Goal: Information Seeking & Learning: Understand process/instructions

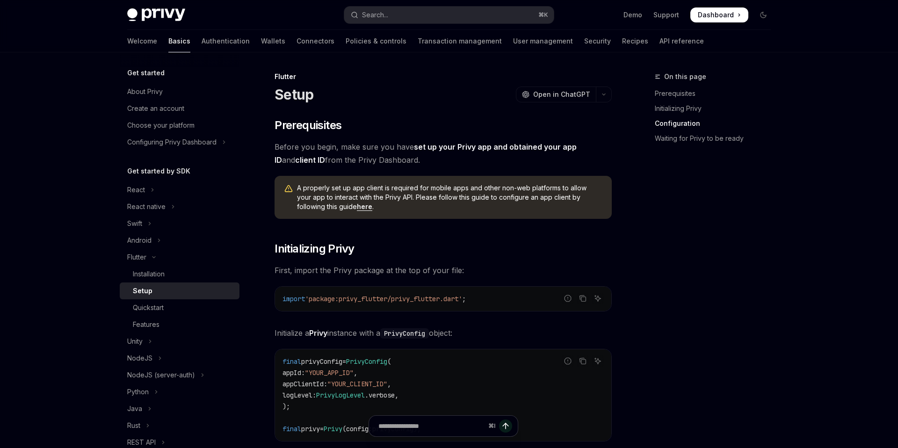
scroll to position [417, 0]
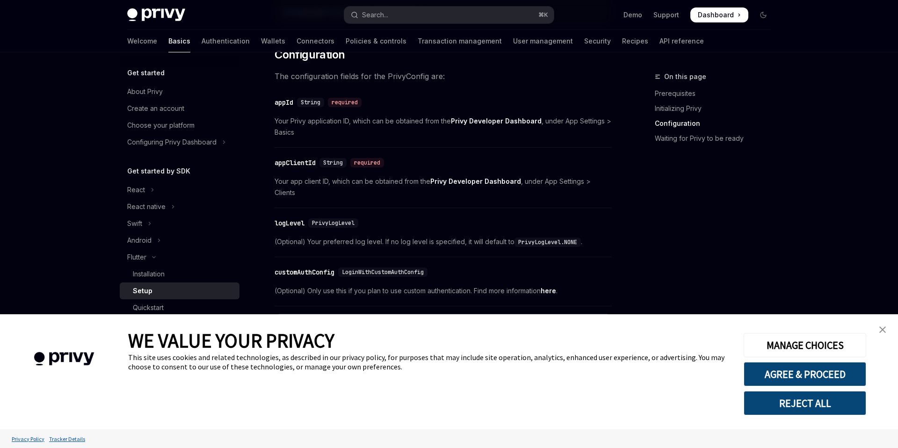
click at [883, 333] on link "close banner" at bounding box center [882, 329] width 19 height 19
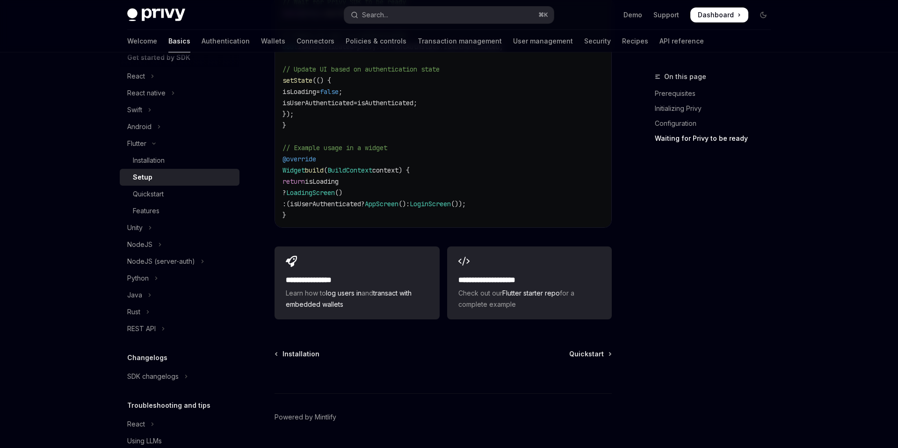
scroll to position [999, 0]
click at [261, 42] on link "Wallets" at bounding box center [273, 41] width 24 height 22
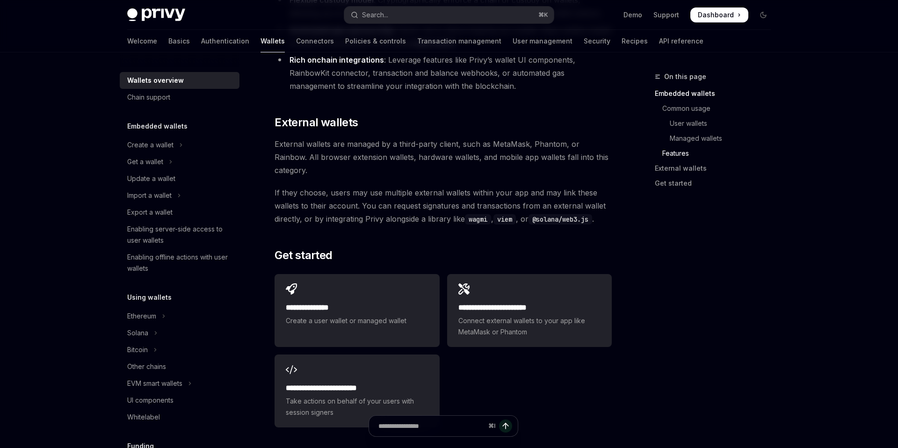
scroll to position [1426, 0]
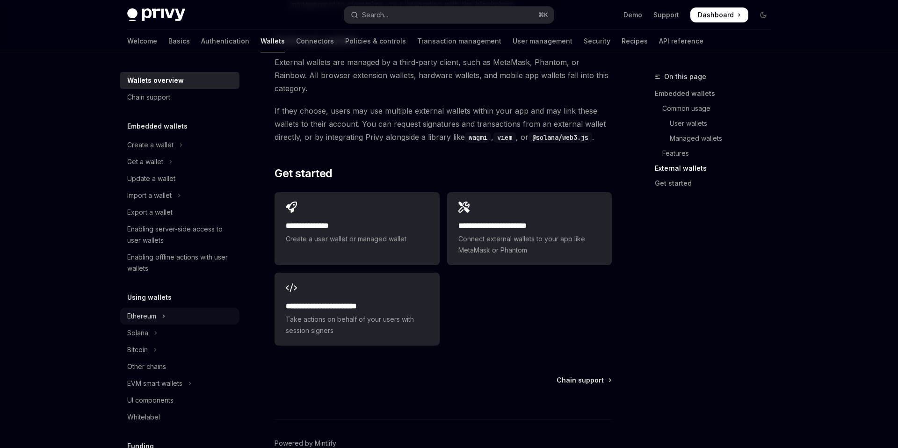
click at [159, 316] on button "Ethereum" at bounding box center [180, 316] width 120 height 17
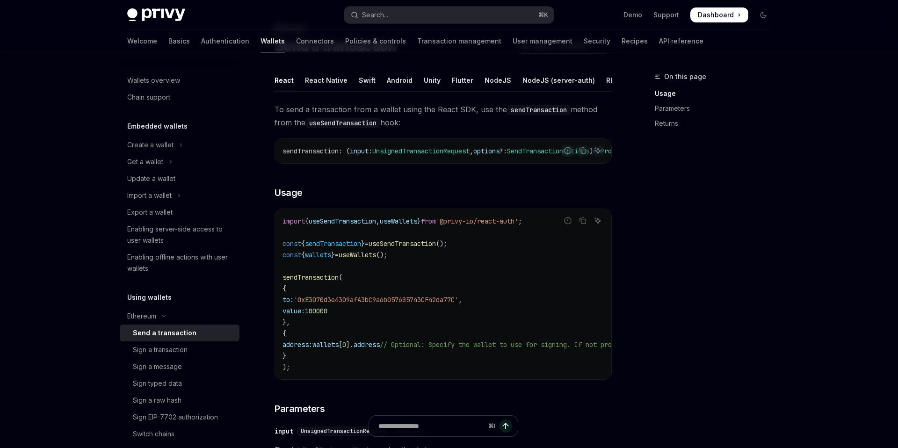
scroll to position [50, 0]
click at [452, 77] on div "Flutter" at bounding box center [463, 79] width 22 height 22
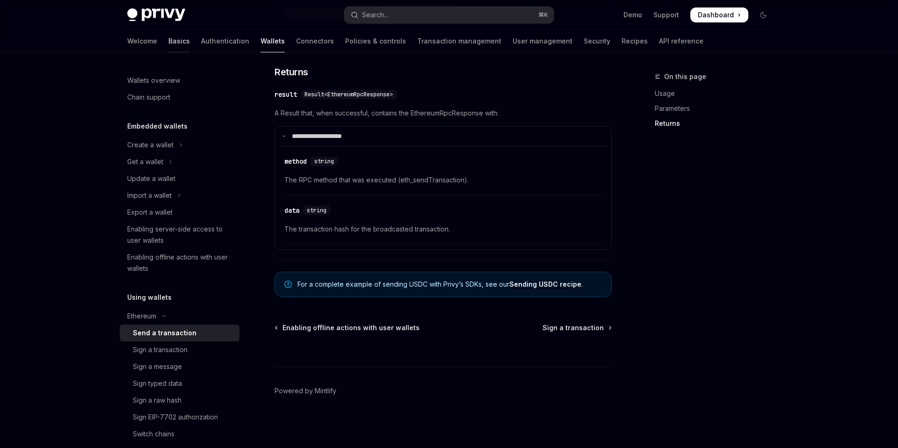
click at [168, 43] on link "Basics" at bounding box center [179, 41] width 22 height 22
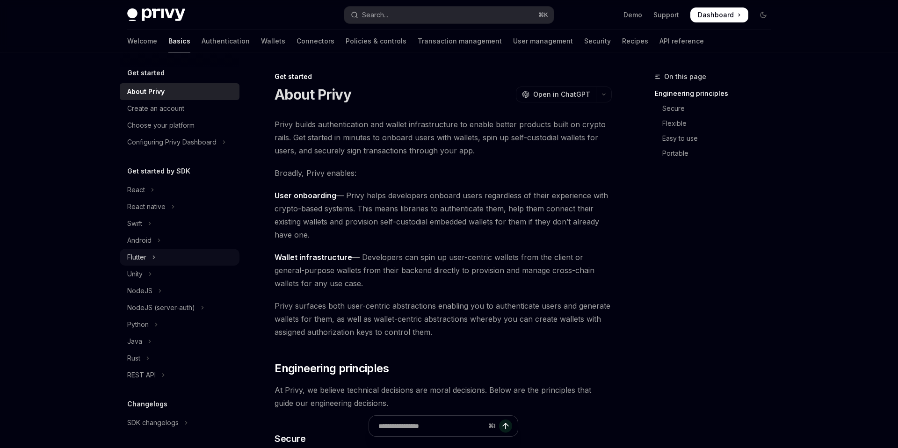
scroll to position [83, 0]
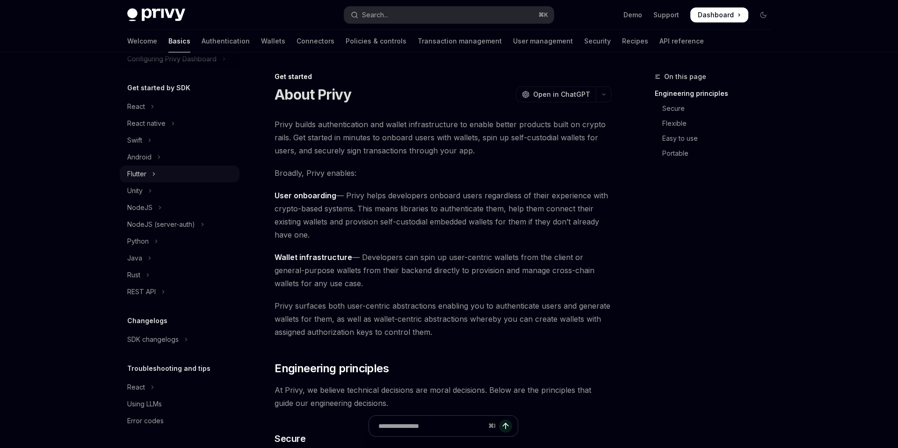
click at [145, 175] on div "Flutter" at bounding box center [136, 173] width 19 height 11
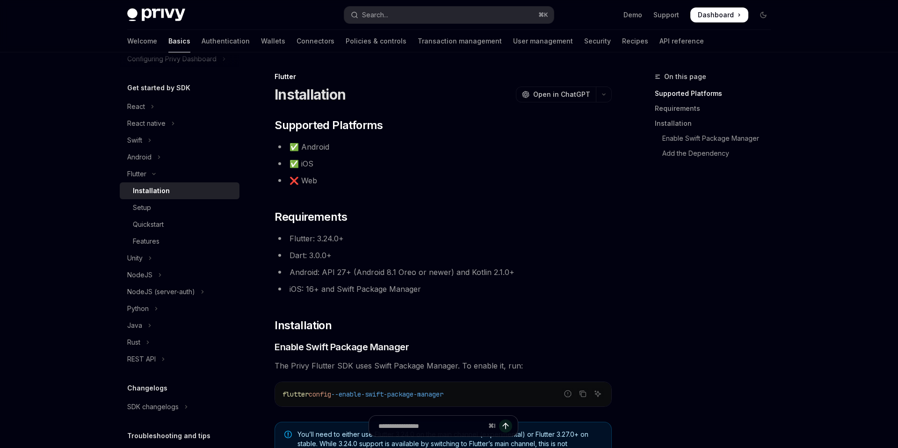
scroll to position [354, 0]
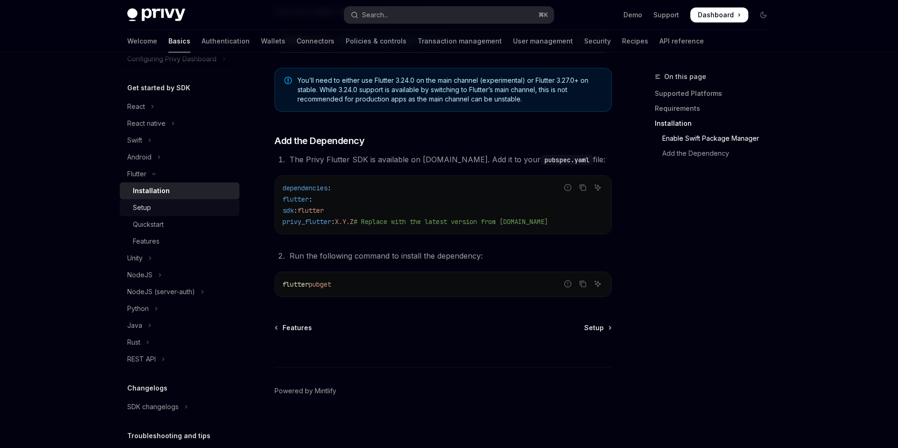
click at [144, 206] on div "Setup" at bounding box center [142, 207] width 18 height 11
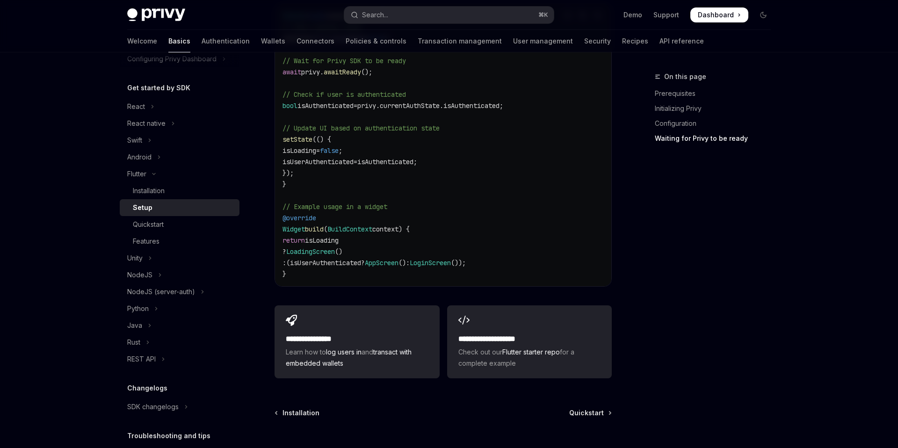
scroll to position [999, 0]
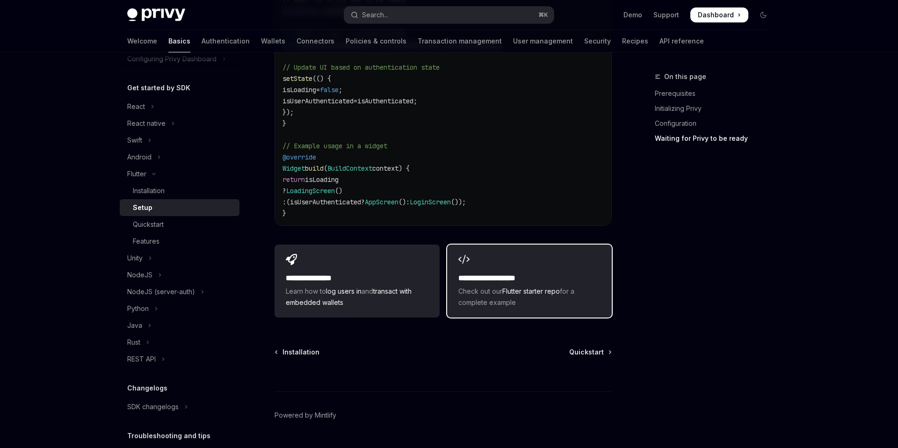
click at [472, 286] on span "Check out our Flutter starter repo for a complete example" at bounding box center [529, 297] width 142 height 22
type textarea "*"
